Goal: Navigation & Orientation: Find specific page/section

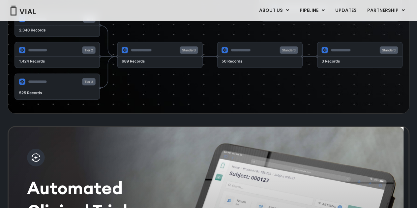
scroll to position [1294, 0]
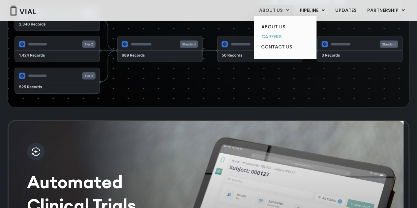
click at [278, 35] on link "CAREERS" at bounding box center [285, 37] width 58 height 10
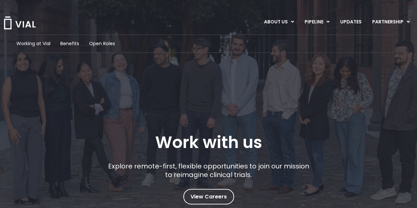
click at [106, 38] on div "Working at Vial Benefits Open Roles" at bounding box center [208, 44] width 384 height 18
click at [105, 43] on span "Open Roles" at bounding box center [102, 43] width 26 height 7
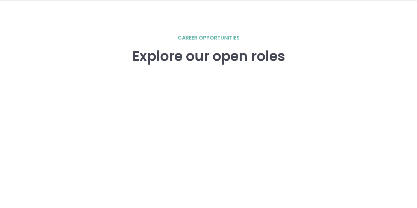
scroll to position [912, 0]
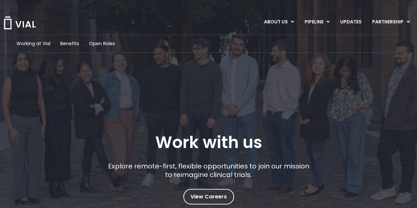
click at [18, 20] on img at bounding box center [19, 22] width 33 height 13
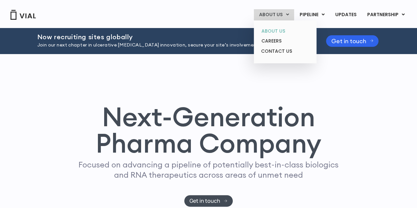
click at [277, 30] on link "ABOUT US" at bounding box center [285, 31] width 58 height 10
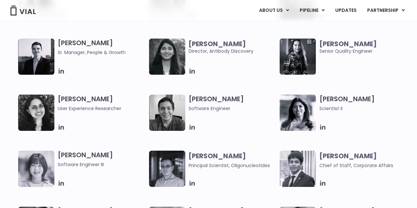
scroll to position [993, 0]
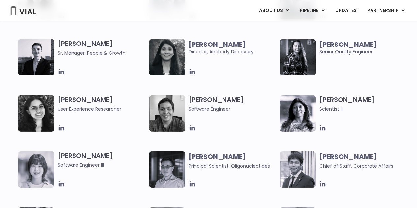
click at [170, 53] on img at bounding box center [167, 57] width 36 height 36
drag, startPoint x: 199, startPoint y: 45, endPoint x: 237, endPoint y: 74, distance: 48.0
click at [237, 74] on div "[PERSON_NAME] Director, Antibody Discovery" at bounding box center [234, 57] width 91 height 36
click at [237, 74] on div at bounding box center [233, 71] width 88 height 7
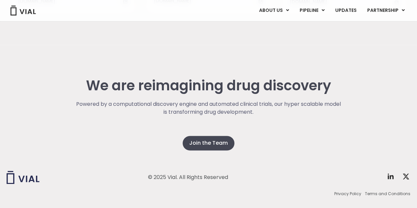
scroll to position [1699, 0]
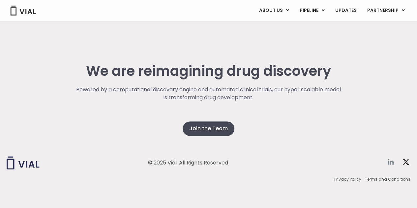
click at [390, 163] on icon at bounding box center [391, 162] width 6 height 6
